Goal: Use online tool/utility: Use online tool/utility

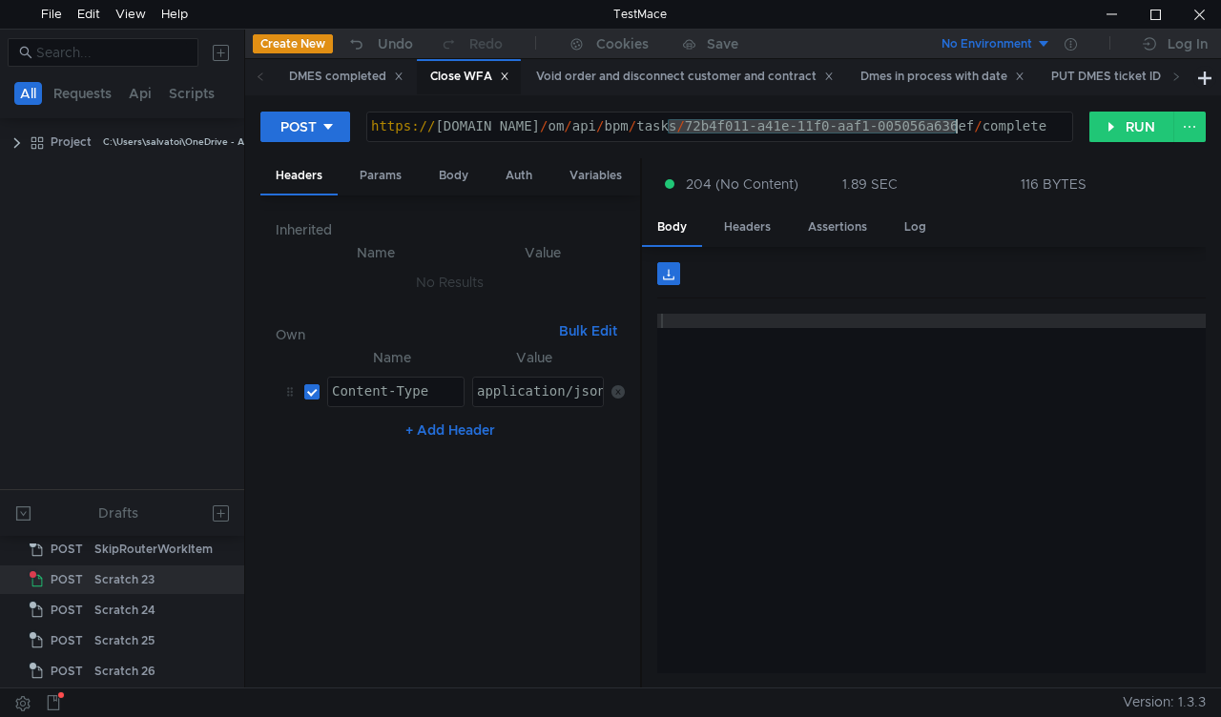
drag, startPoint x: 678, startPoint y: 124, endPoint x: 956, endPoint y: 122, distance: 277.6
click at [956, 122] on div "https:// [DOMAIN_NAME] / om / api / bpm / tasks / 72b4f011-a41e-11f0-aaf1-00505…" at bounding box center [719, 140] width 705 height 43
paste textarea "9c7185f6-a45b-11f0-8a04-005056a66d6a"
click at [1112, 133] on button "RUN" at bounding box center [1131, 127] width 85 height 31
drag, startPoint x: 710, startPoint y: 135, endPoint x: 956, endPoint y: 124, distance: 246.4
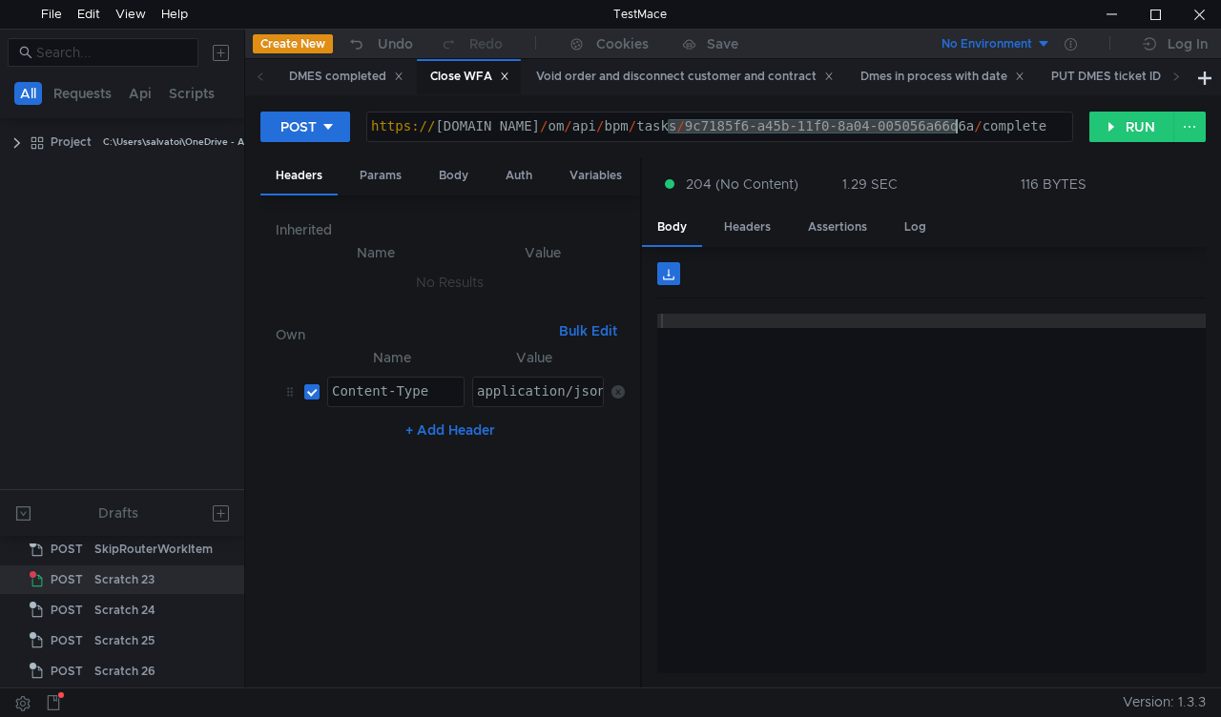
click at [956, 124] on div "https:// [DOMAIN_NAME] / om / api / bpm / tasks / 9c7185f6-a45b-11f0-8a04-00505…" at bounding box center [719, 140] width 705 height 43
paste textarea "5093512a-a461-11f0-b60f-005056a6d44f"
type textarea "[URL][DOMAIN_NAME]"
click at [1120, 122] on button "RUN" at bounding box center [1131, 127] width 85 height 31
drag, startPoint x: 668, startPoint y: 125, endPoint x: 959, endPoint y: 129, distance: 291.0
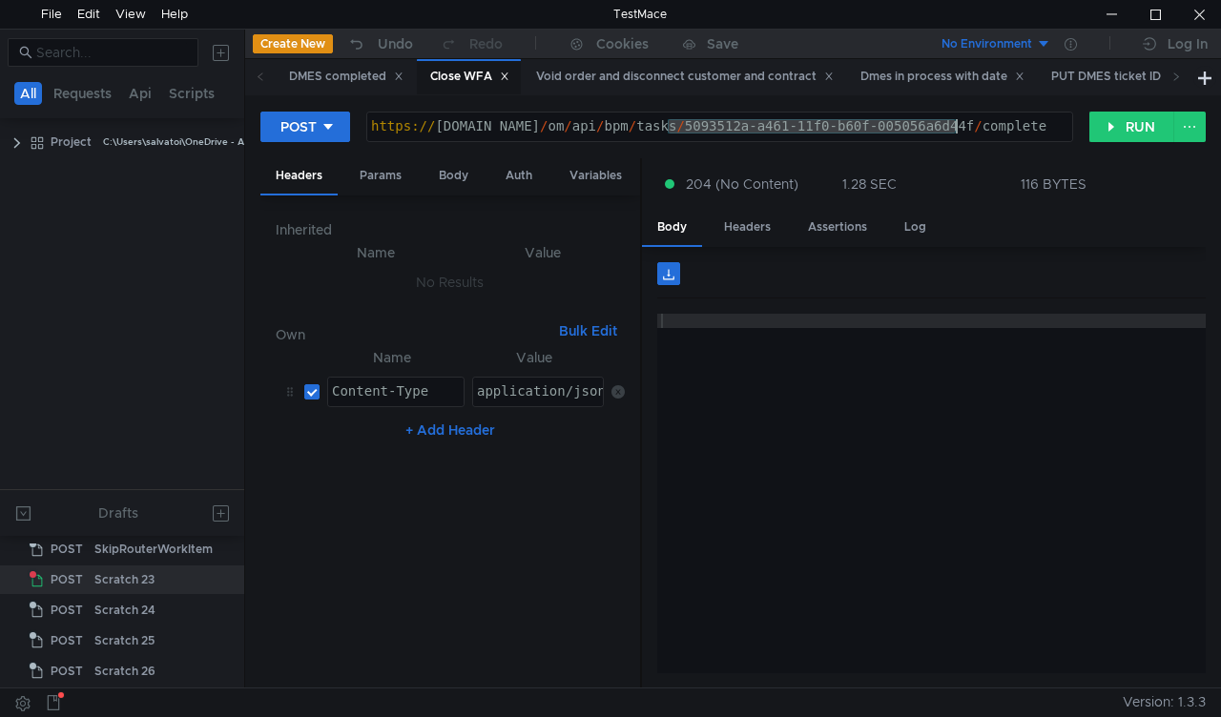
click at [959, 129] on div "https:// mbx.dfni.nl / om / api / bpm / tasks / 5093512a-a461-11f0-b60f-005056a…" at bounding box center [719, 140] width 705 height 43
paste textarea "99a9f27"
type textarea "https://mbx.dfni.nl/om/api/bpm/tasks/99a9f27a-a461-11f0-b60f-005056a6d44f/compl…"
click at [1110, 130] on button "RUN" at bounding box center [1131, 127] width 85 height 31
click at [131, 570] on div "Scratch 23" at bounding box center [124, 580] width 60 height 29
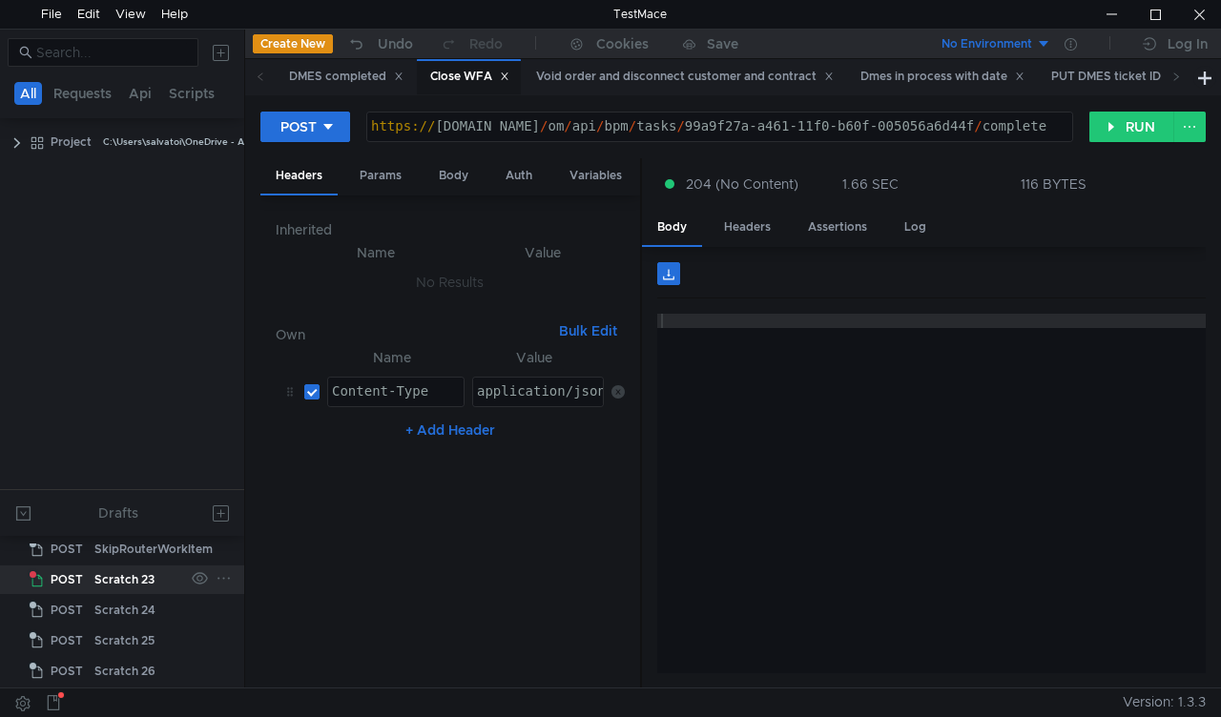
click at [131, 570] on div "Scratch 23" at bounding box center [124, 580] width 60 height 29
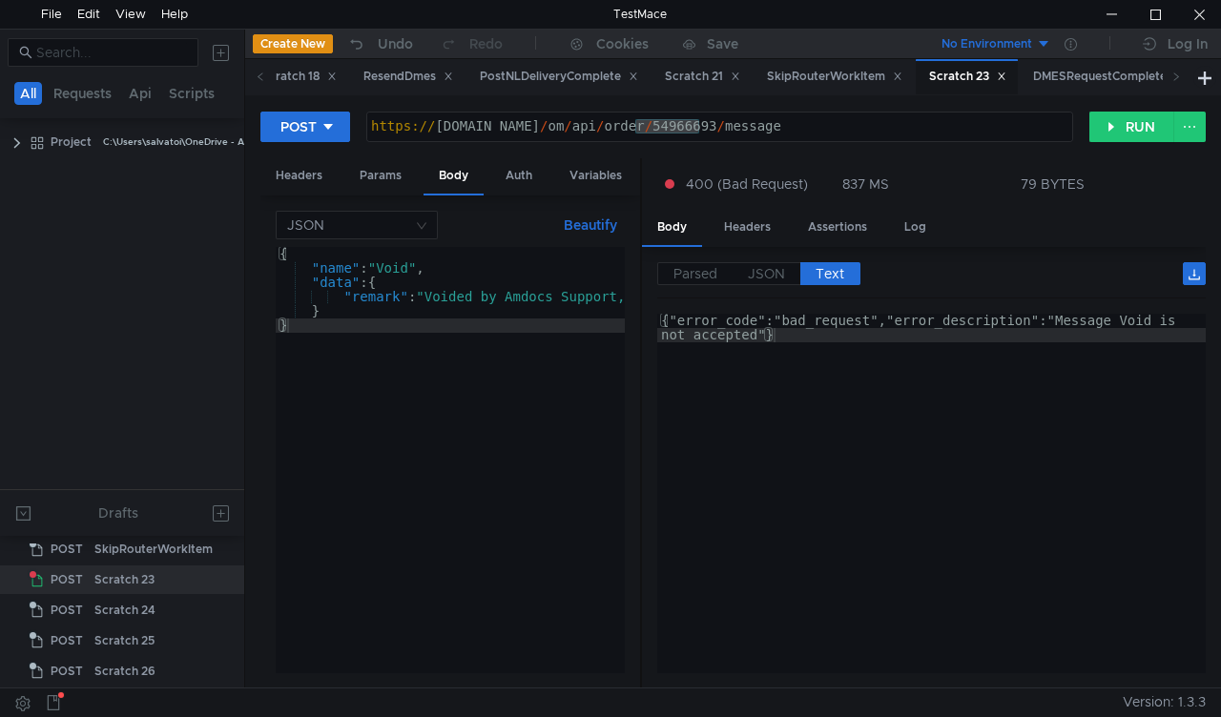
click at [670, 116] on div "https:// mbx.dfni.nl / om / api / order / 54966693 / message" at bounding box center [719, 127] width 705 height 29
click at [668, 118] on div "https:// mbx.dfni.nl / om / api / order / 54966693 / message" at bounding box center [719, 127] width 705 height 29
click at [666, 127] on div "https:// mbx.dfni.nl / om / api / order / 54966693 / message" at bounding box center [719, 140] width 705 height 43
click at [670, 128] on div "https:// mbx.dfni.nl / om / api / order / 54966693 / message" at bounding box center [719, 140] width 705 height 43
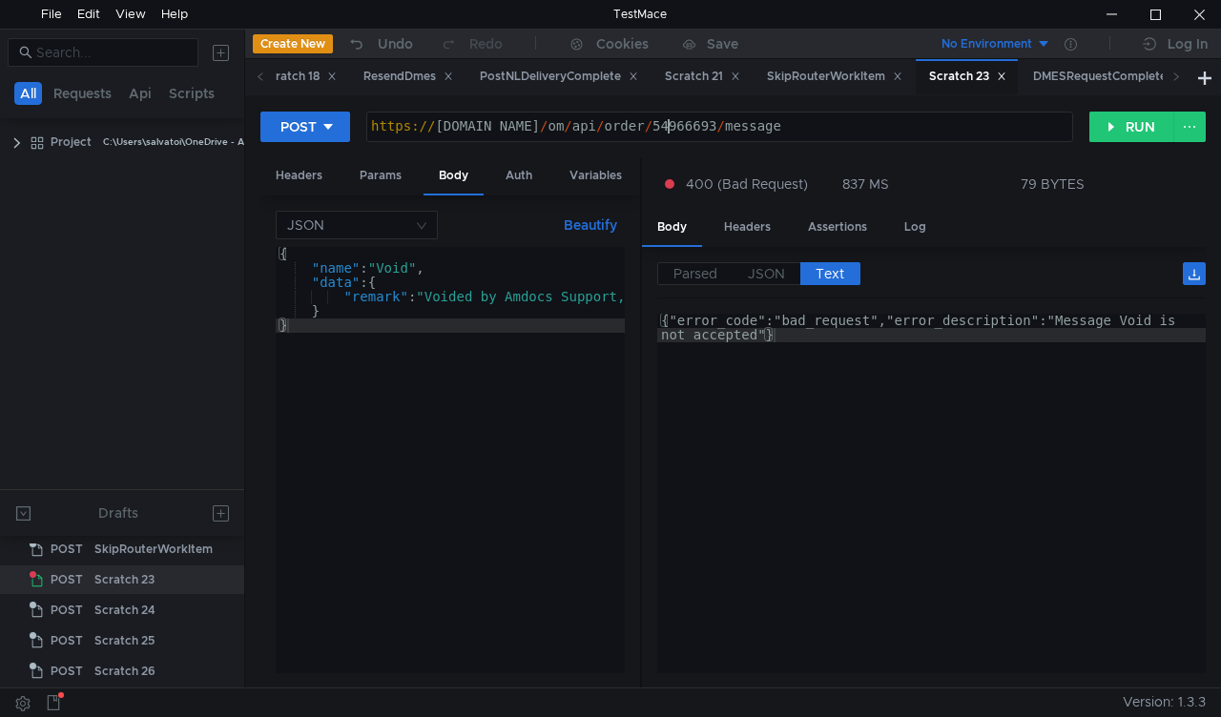
paste textarea "3094"
paste textarea "54309493"
click at [658, 119] on div "https:// mbx.dfni.nl / om / api / order / 5430949354309493 / message" at bounding box center [719, 140] width 705 height 43
paste textarea
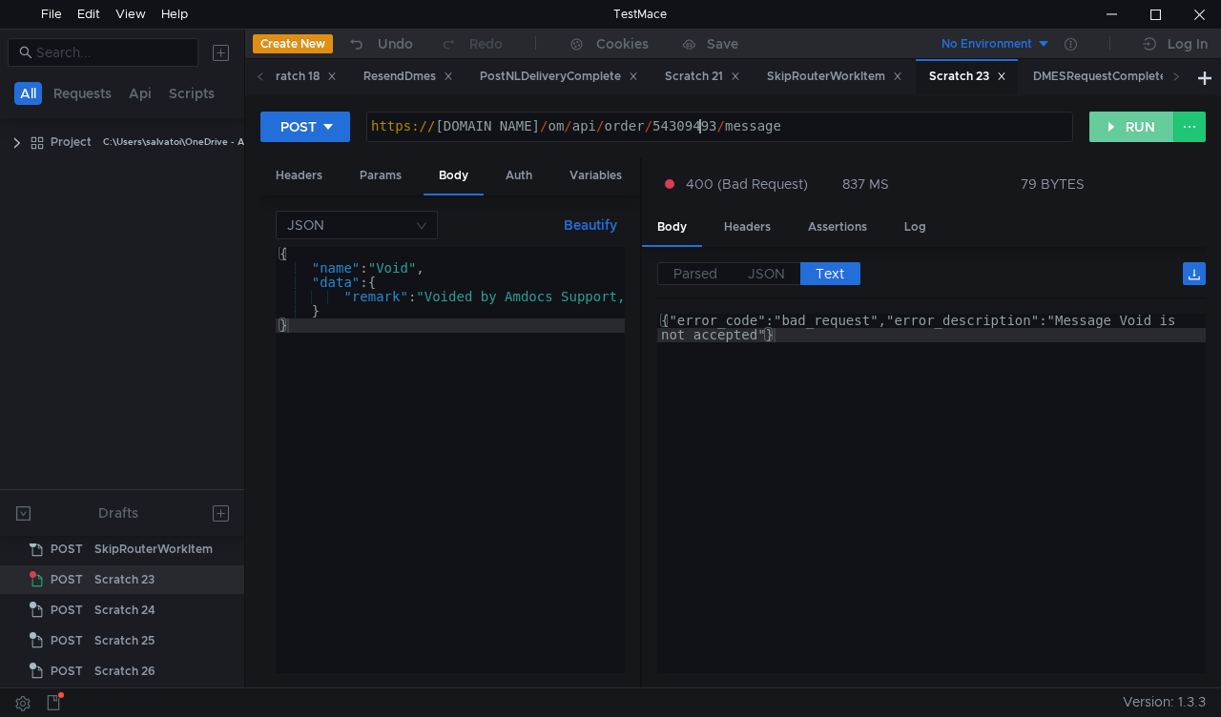
click at [1114, 130] on button "RUN" at bounding box center [1131, 127] width 85 height 31
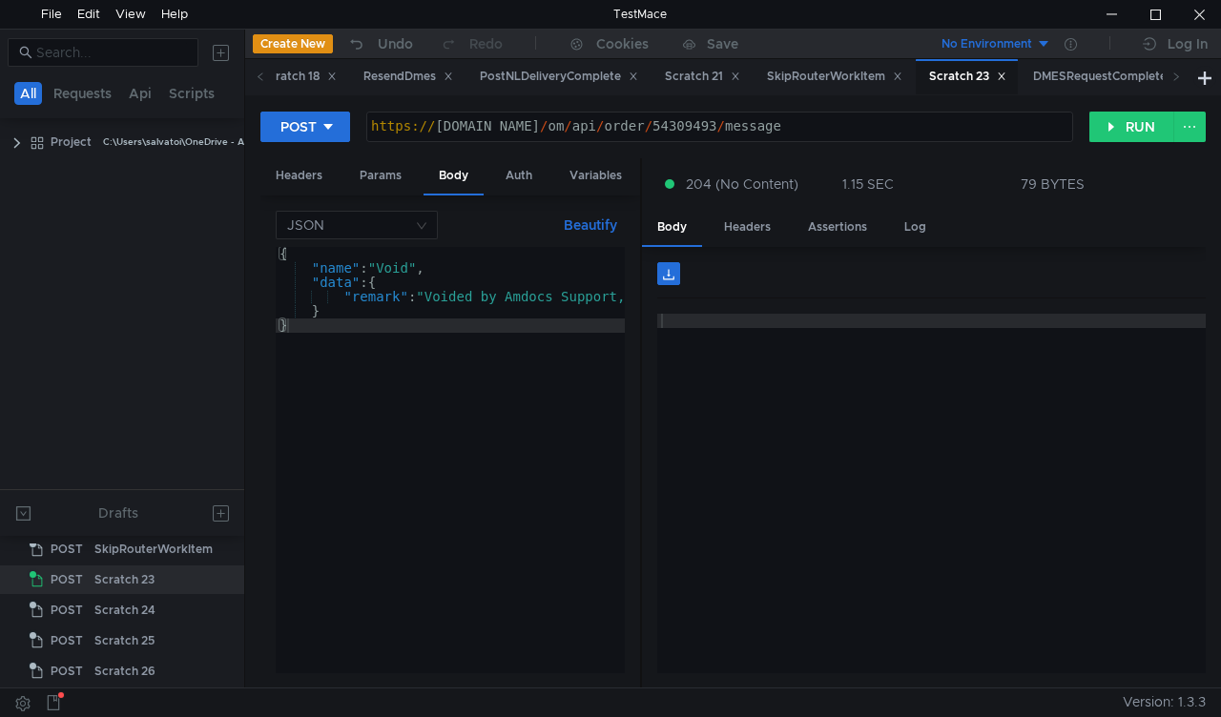
click at [675, 119] on div "https:// mbx.dfni.nl / om / api / order / 54309493 / message" at bounding box center [719, 140] width 705 height 43
click at [676, 119] on div "https:// mbx.dfni.nl / om / api / order / 54309493 / message" at bounding box center [719, 140] width 705 height 43
paste textarea "294137"
type textarea "https://mbx.dfni.nl/om/api/order/54294137/message"
click at [1110, 122] on button "RUN" at bounding box center [1131, 127] width 85 height 31
